Goal: Task Accomplishment & Management: Manage account settings

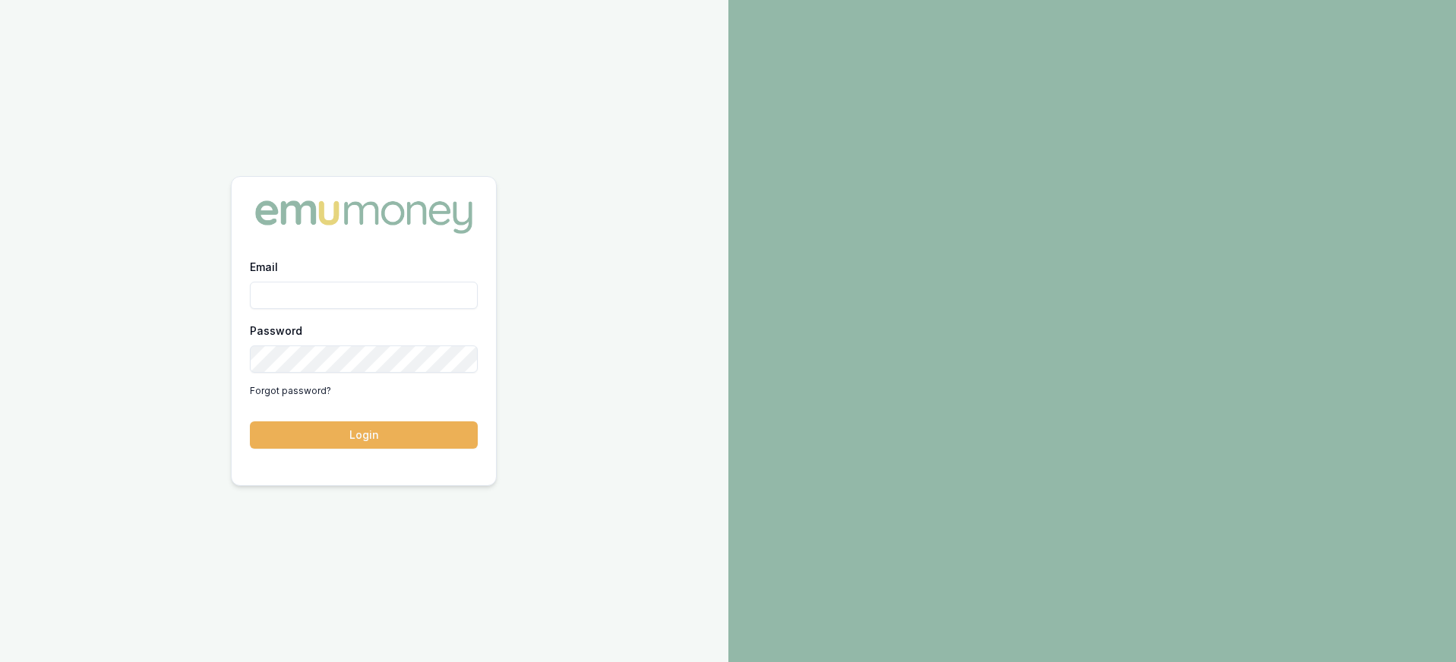
click at [304, 297] on input "Email" at bounding box center [364, 295] width 228 height 27
type input "[PERSON_NAME][EMAIL_ADDRESS][DOMAIN_NAME]"
click at [250, 422] on button "Login" at bounding box center [364, 435] width 228 height 27
